Goal: Answer question/provide support

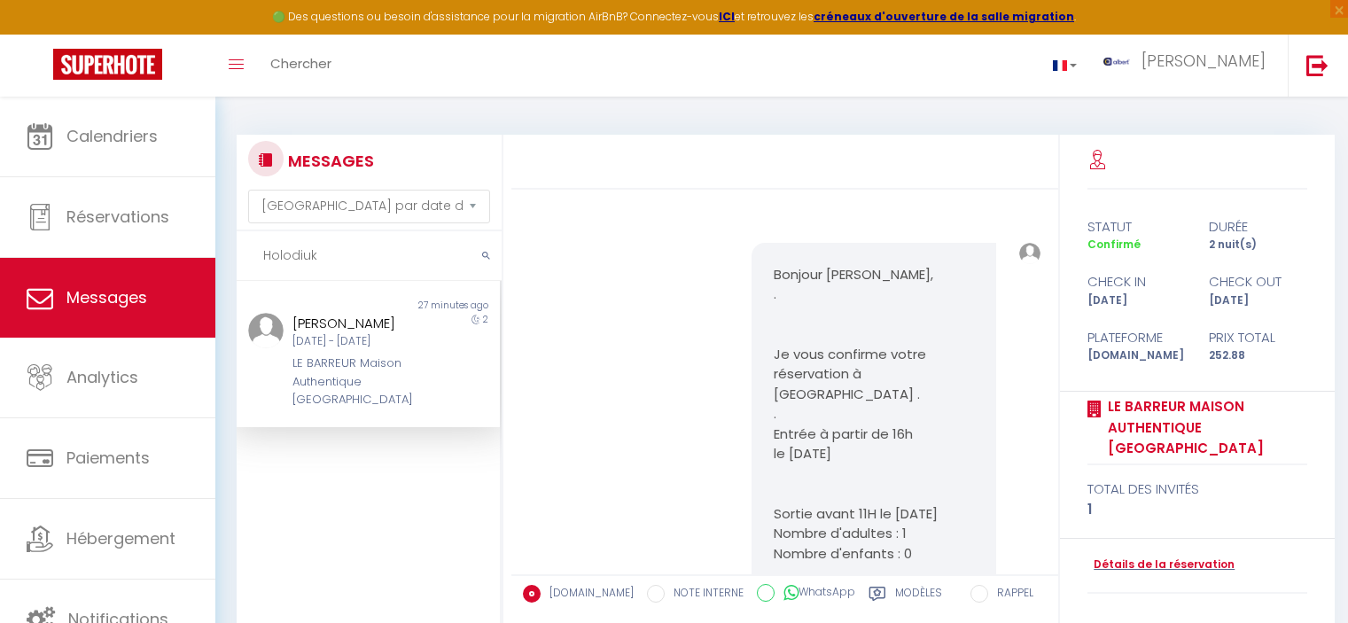
select select "message"
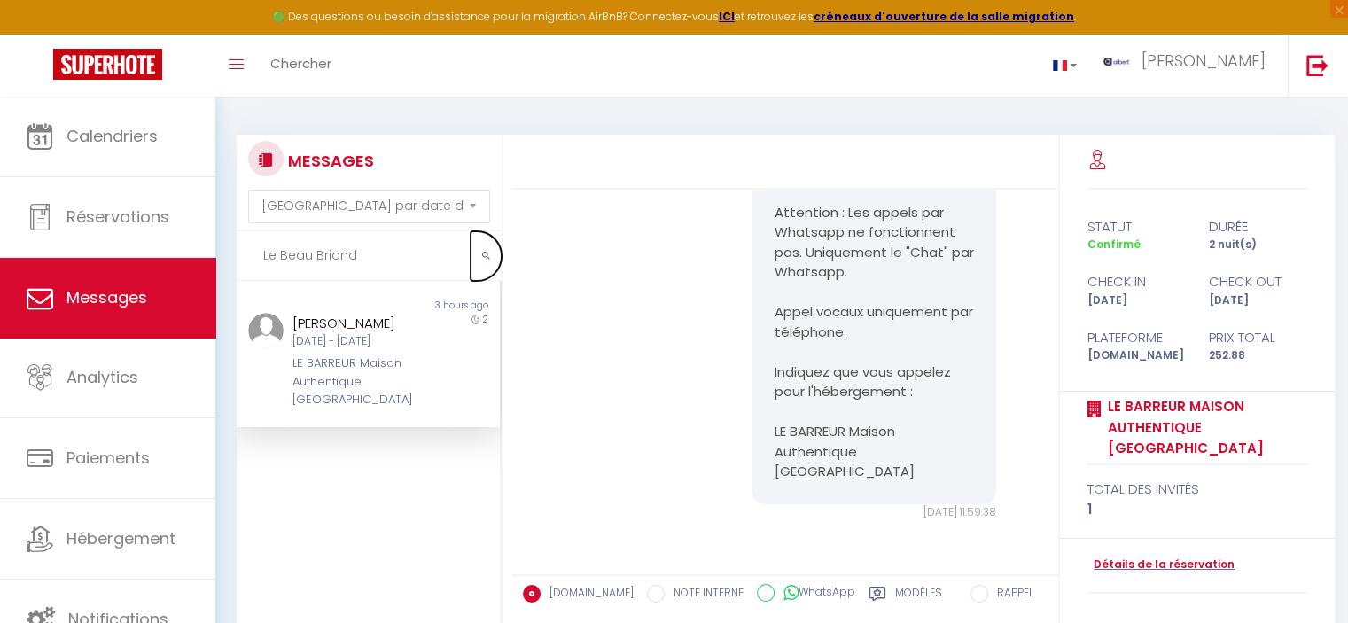
click at [480, 252] on button "submit" at bounding box center [486, 256] width 31 height 50
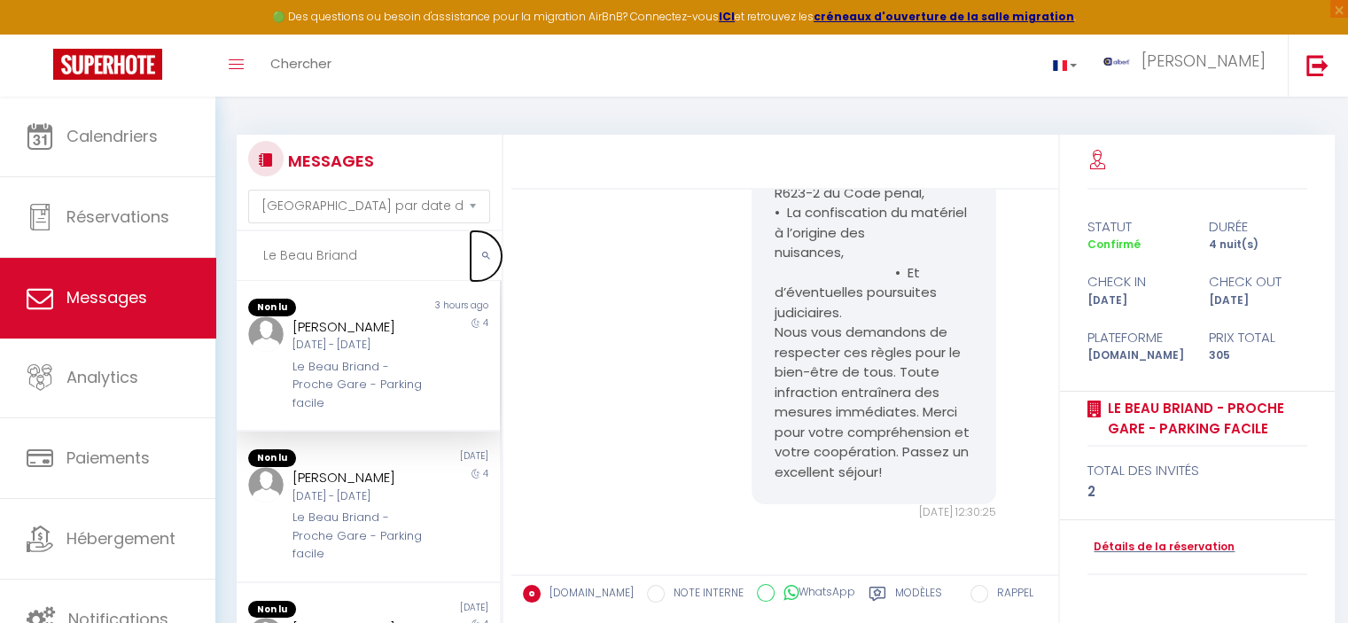
scroll to position [1789, 0]
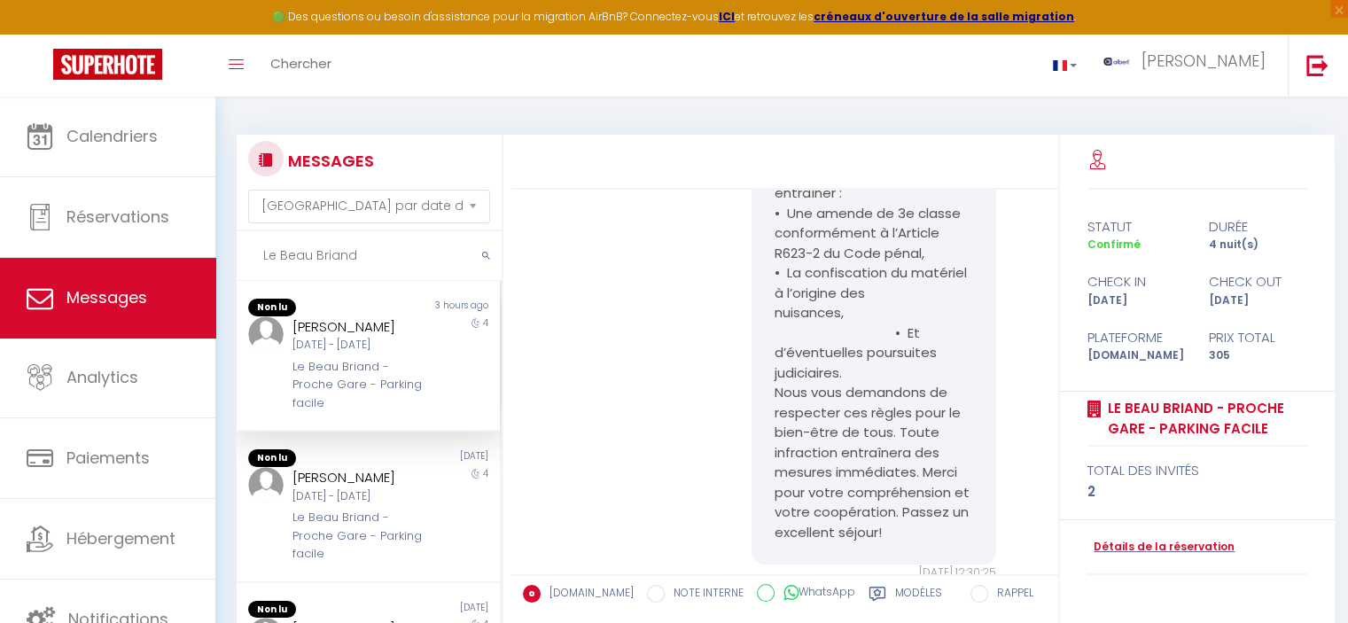
drag, startPoint x: 363, startPoint y: 256, endPoint x: 106, endPoint y: 257, distance: 257.0
click at [106, 257] on div "🟢 Des questions ou besoin d'assistance pour la migration AirBnB? Connectez-vous…" at bounding box center [674, 465] width 1348 height 736
paste input "Schieser"
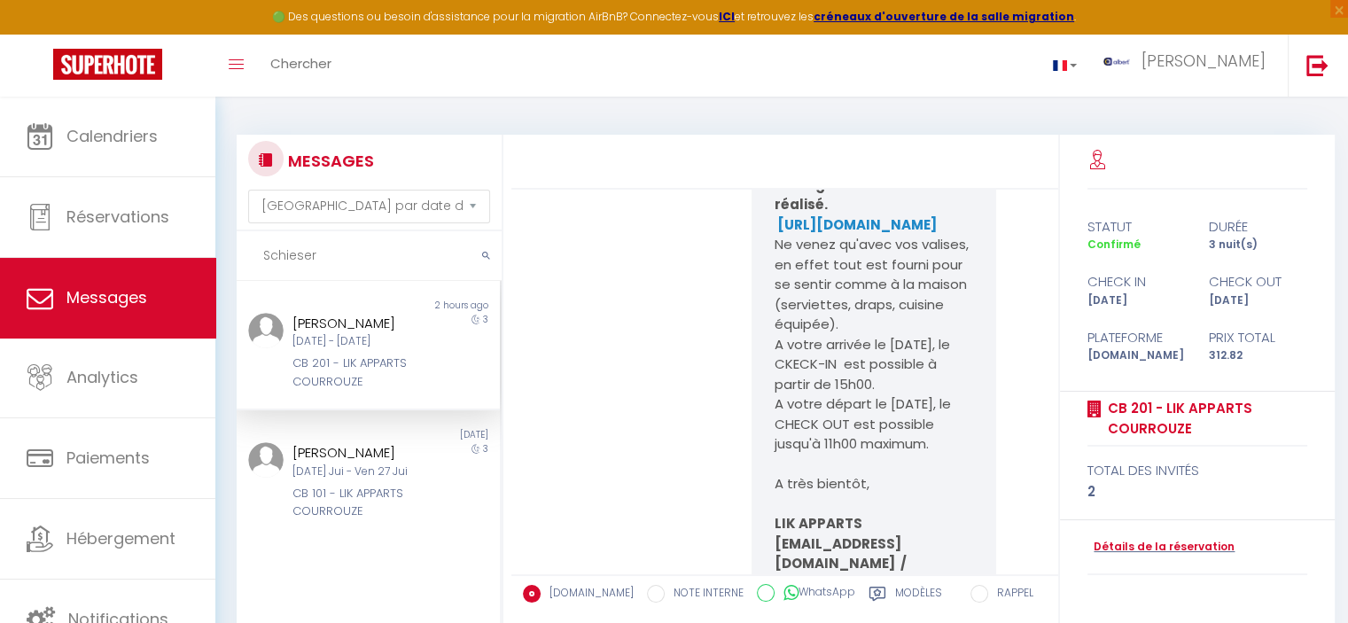
scroll to position [7945, 0]
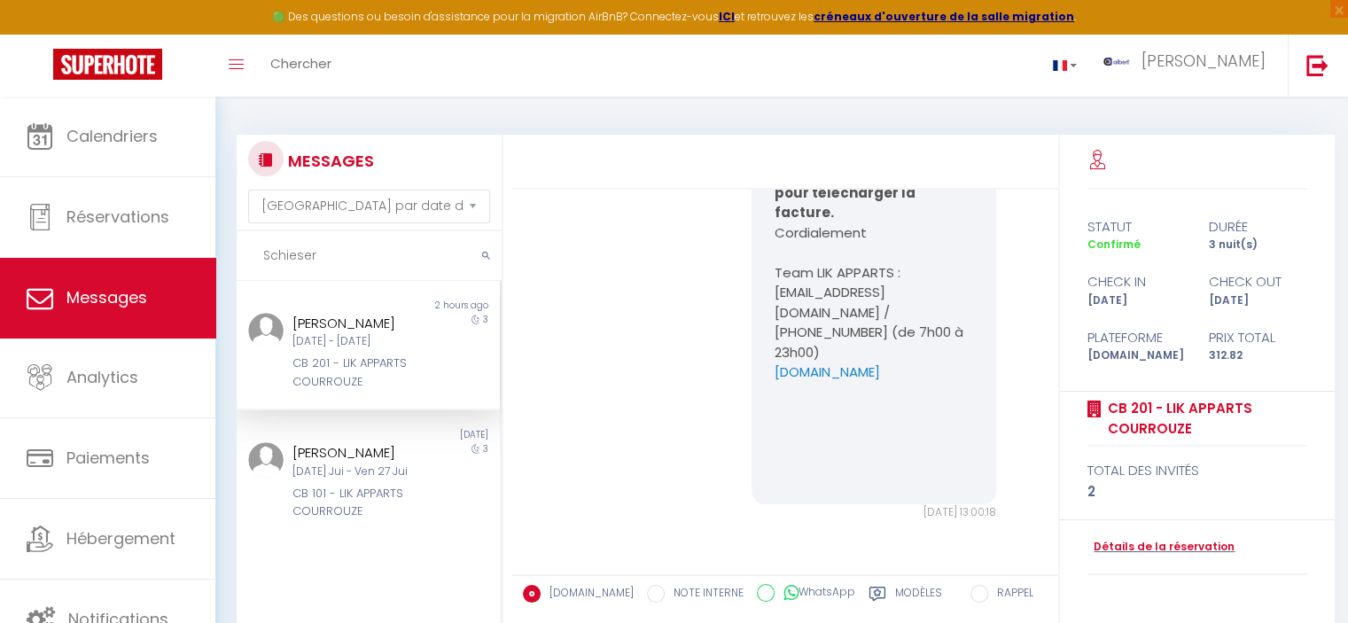
type input "Schieser"
click at [394, 347] on div "Mar 09 Sep - Ven 12 Sep" at bounding box center [357, 341] width 130 height 17
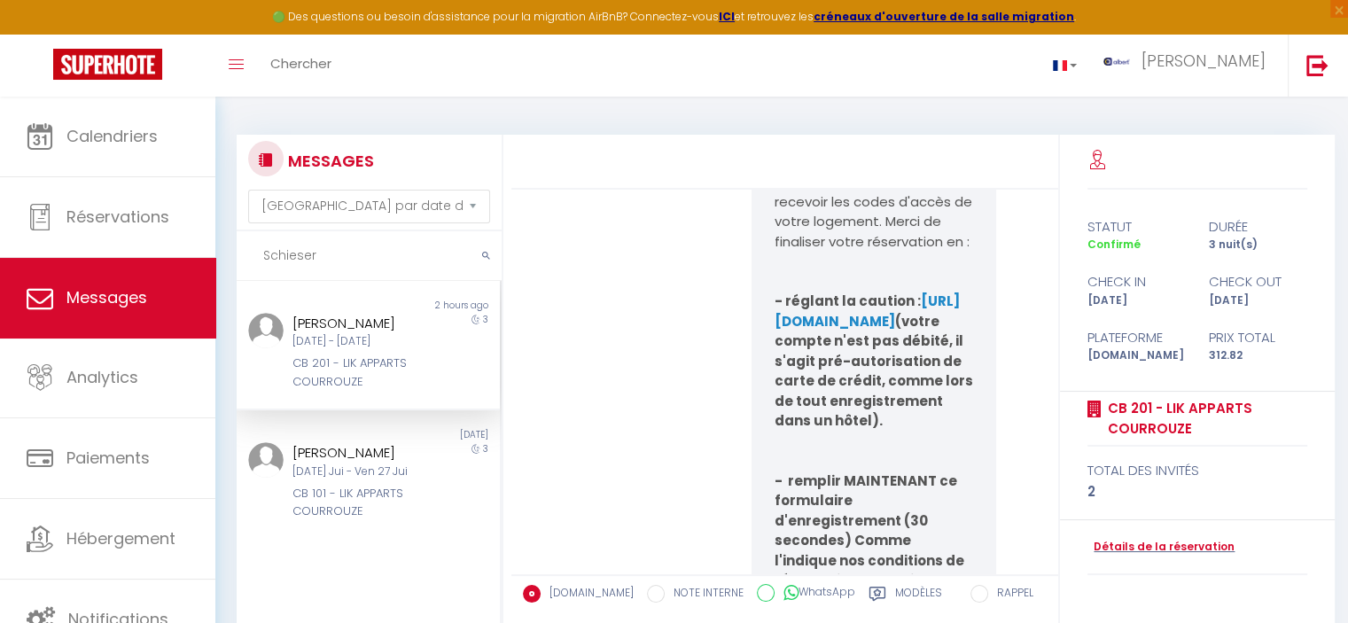
scroll to position [5818, 0]
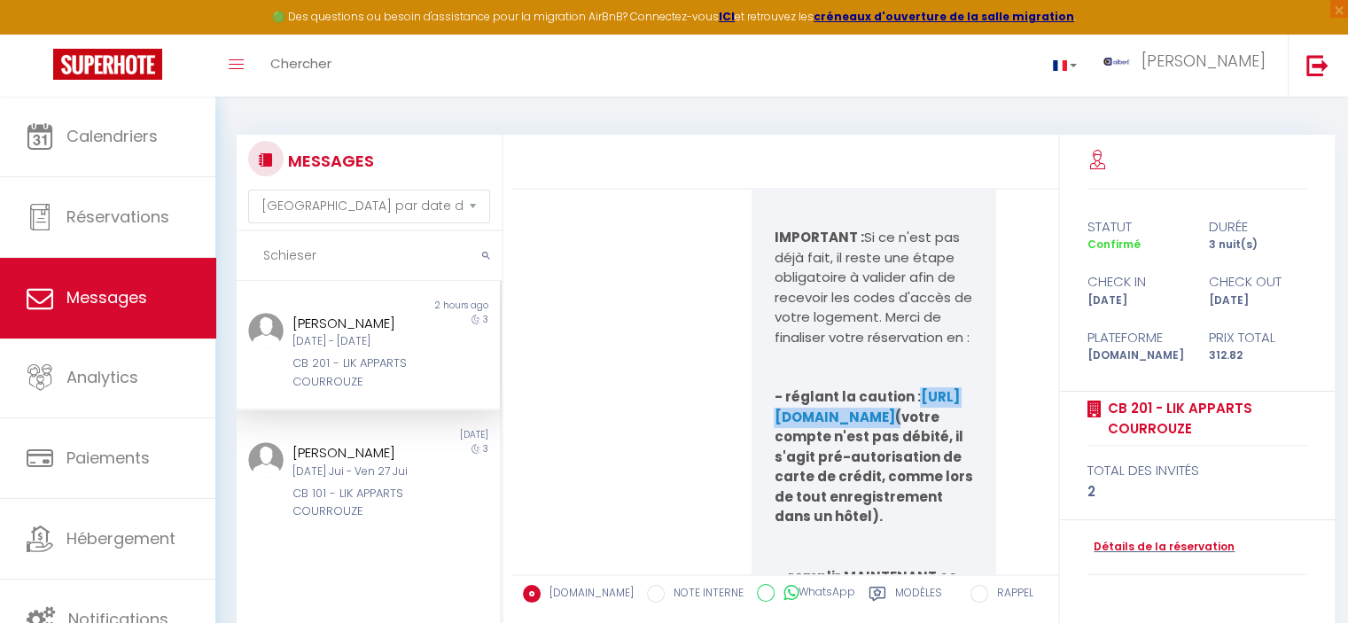
copy b "https://superhote.com/applink/p/myrH9HqD"
drag, startPoint x: 891, startPoint y: 481, endPoint x: 759, endPoint y: 435, distance: 139.9
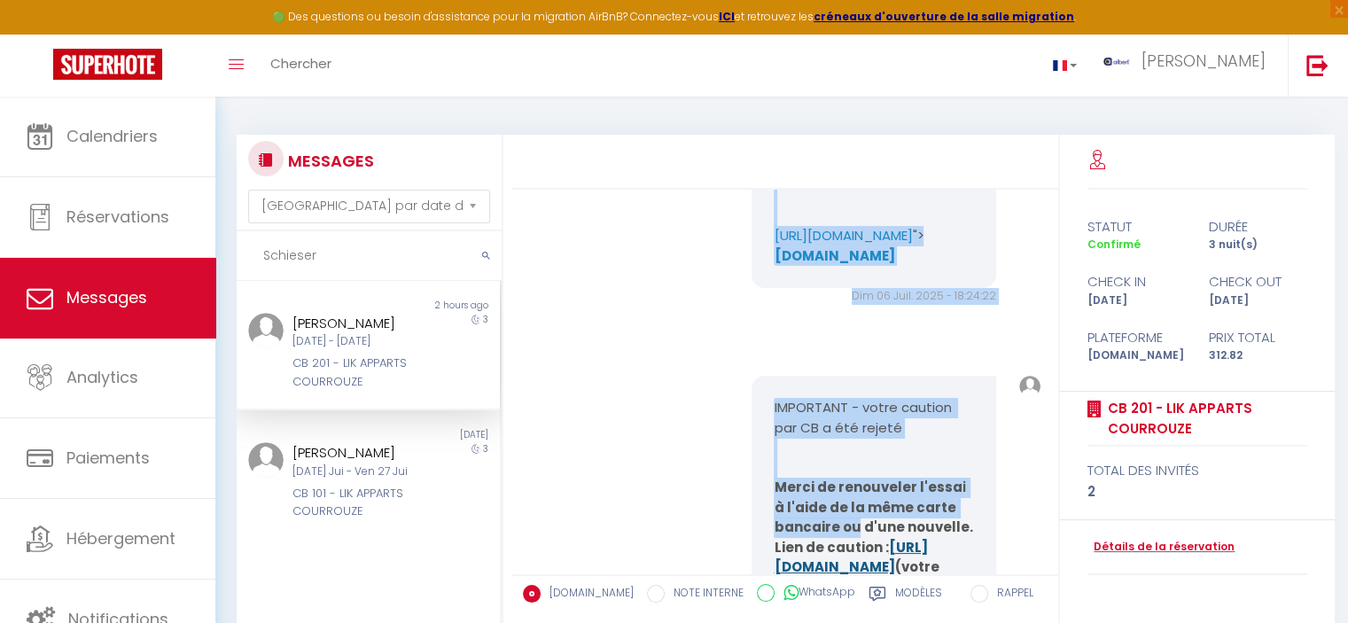
scroll to position [4179, 0]
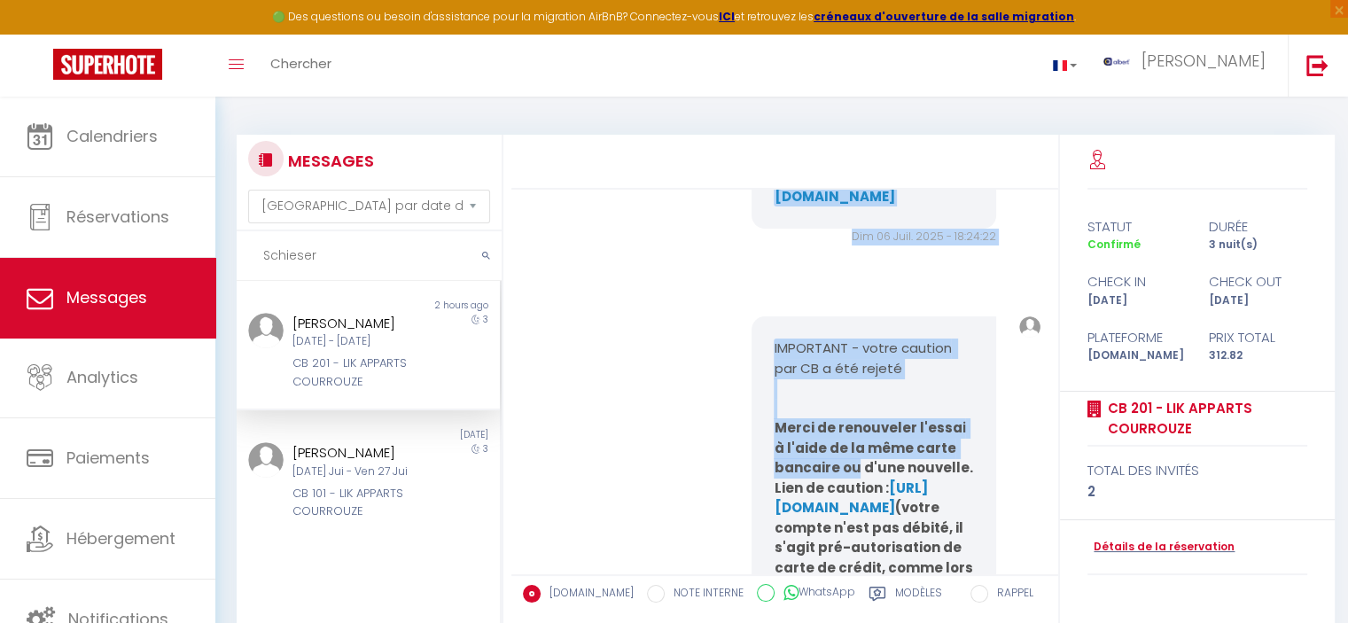
copy pre "Bonjour Christelle, VOICI VOS CODES D'ENTREE POUR ACCEDER DANS VOTRE LOGEMENT L…"
drag, startPoint x: 762, startPoint y: 318, endPoint x: 922, endPoint y: 230, distance: 182.5
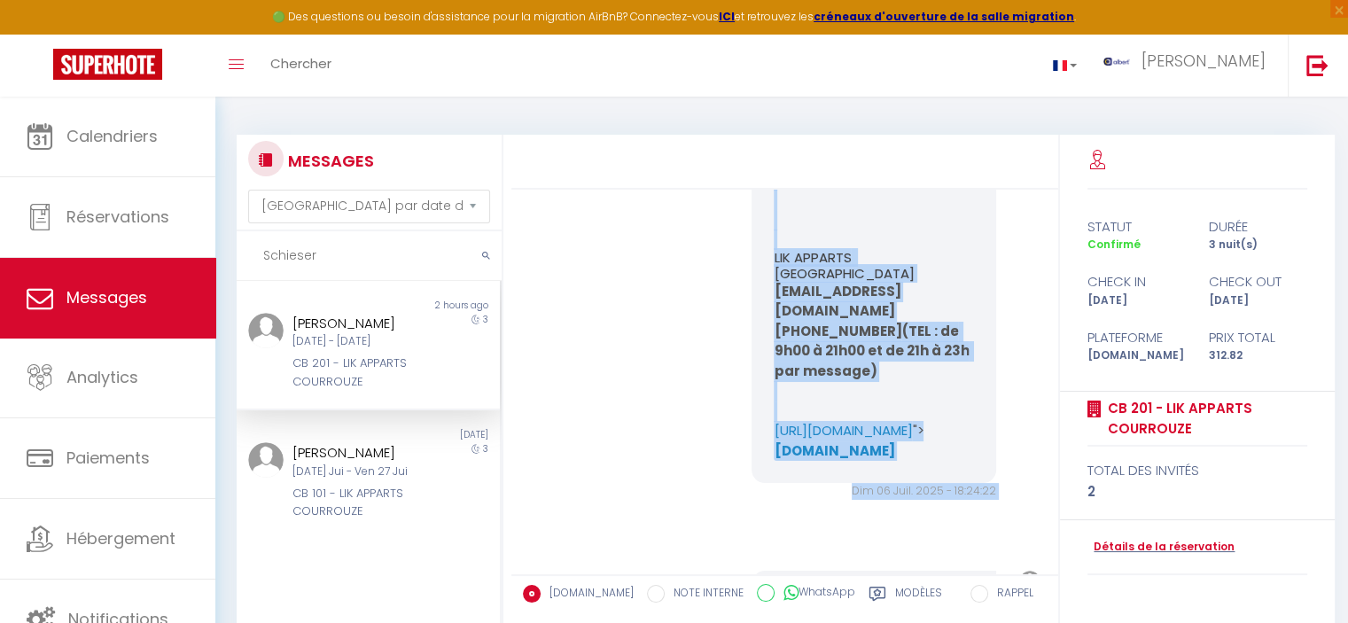
scroll to position [3559, 0]
